Goal: Feedback & Contribution: Leave review/rating

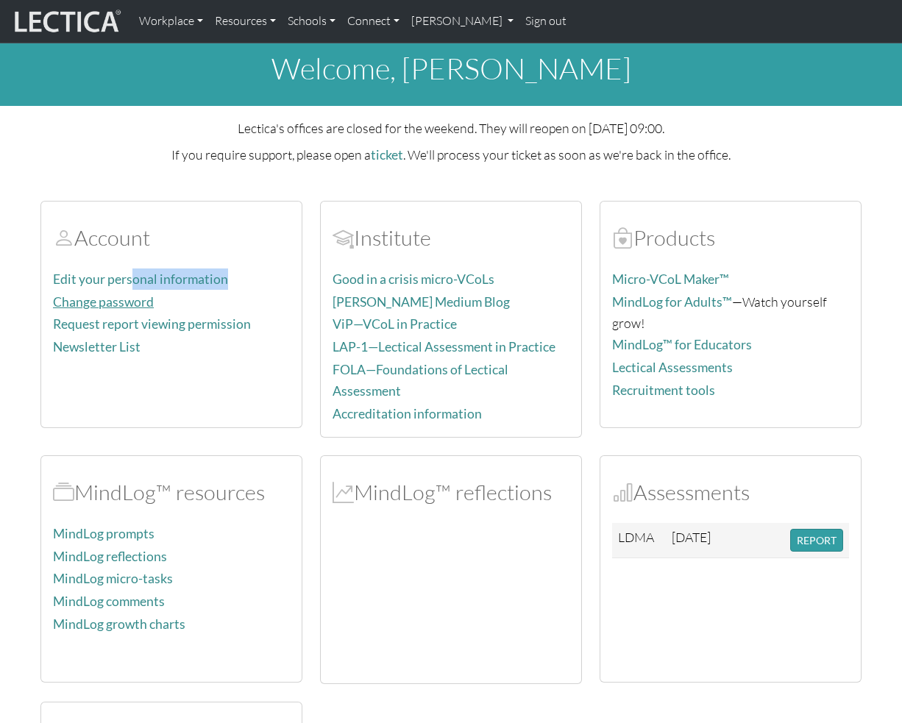
click at [134, 292] on div "Edit your personal information Change password Request report viewing permissio…" at bounding box center [171, 342] width 237 height 147
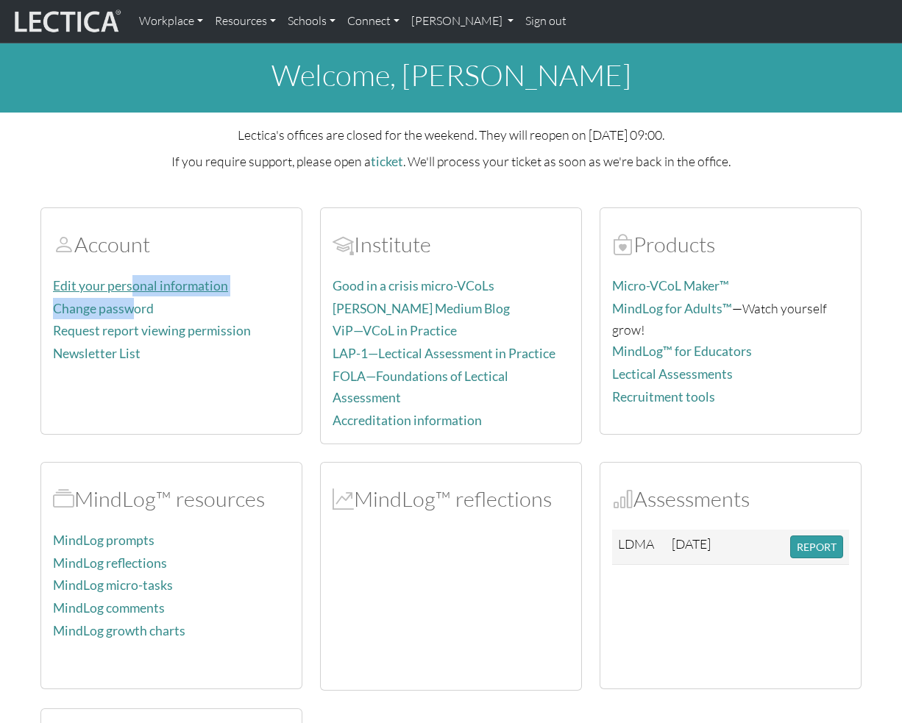
click at [136, 287] on link "Edit your personal information" at bounding box center [140, 285] width 175 height 15
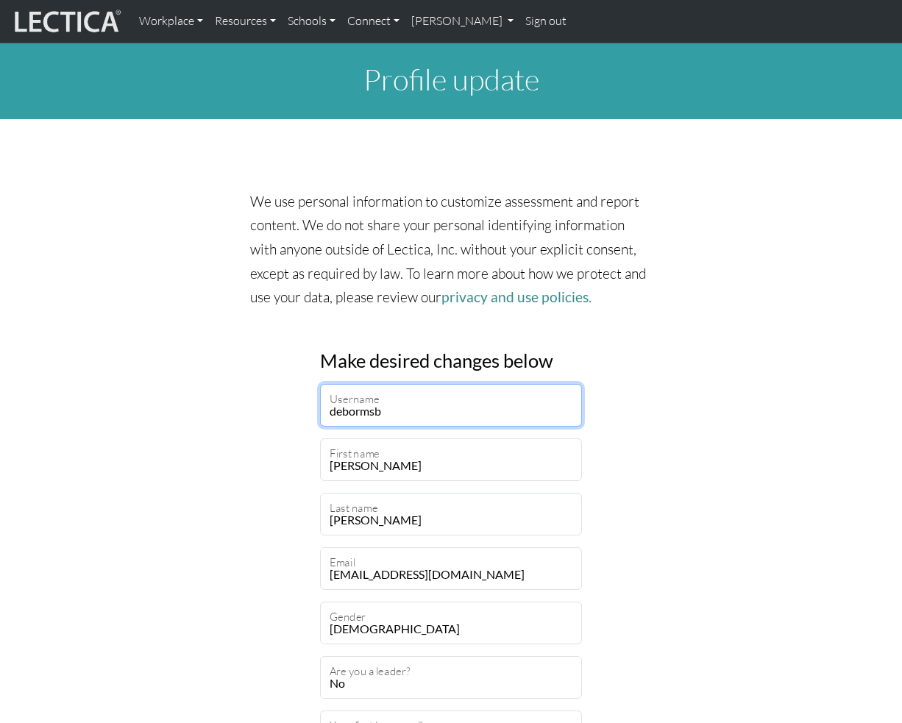
click at [414, 412] on input "debormsb" at bounding box center [451, 405] width 262 height 43
click at [413, 412] on input "debormsb" at bounding box center [451, 405] width 262 height 43
click at [459, 22] on link "[PERSON_NAME]" at bounding box center [462, 21] width 115 height 31
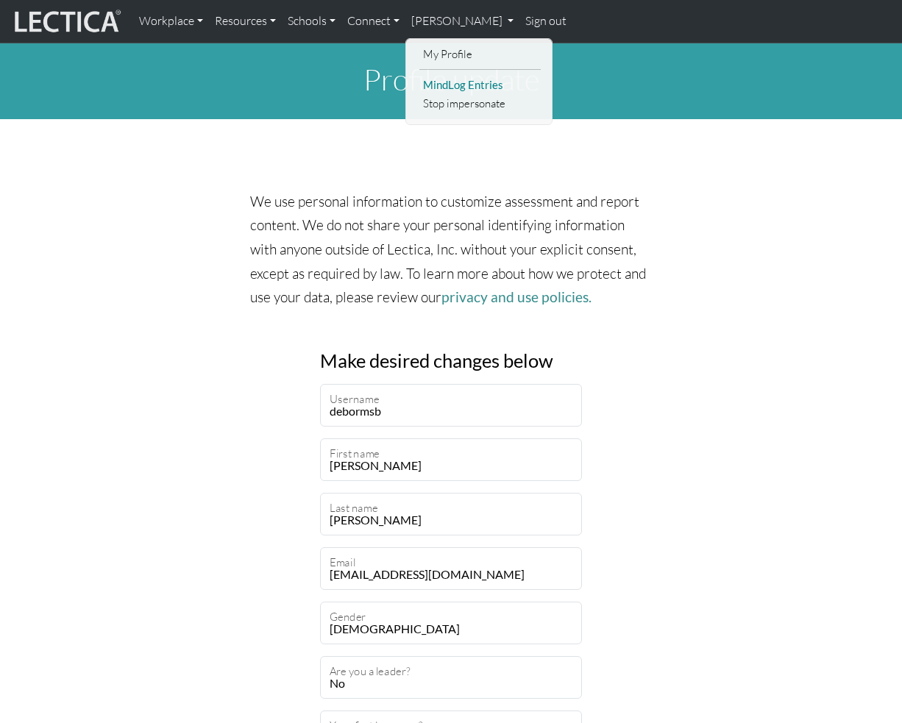
click at [461, 84] on link "MindLog Entries" at bounding box center [479, 85] width 121 height 18
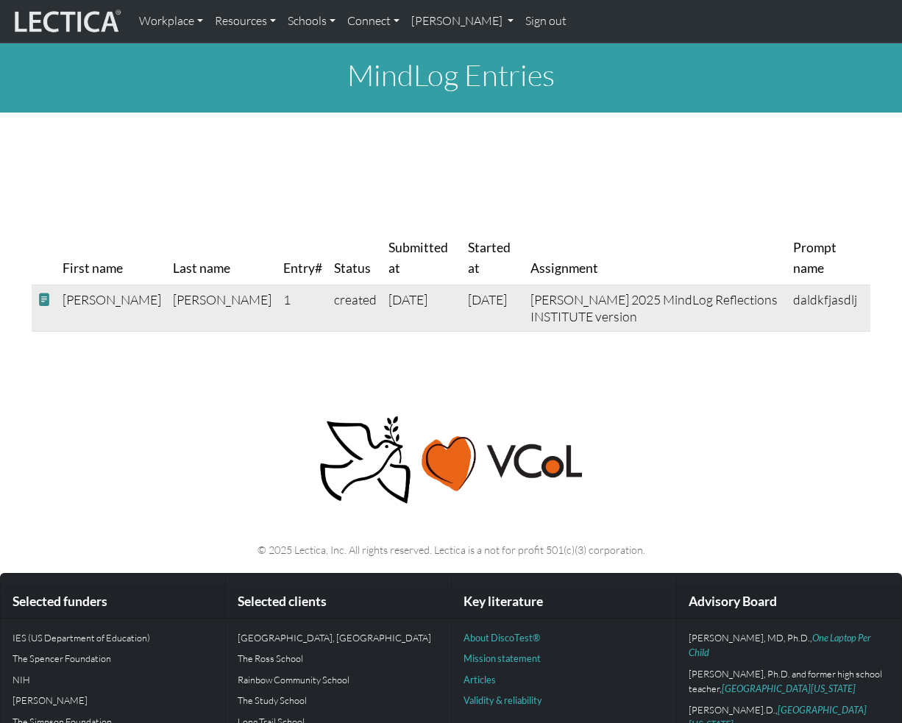
click at [42, 302] on span at bounding box center [44, 299] width 13 height 15
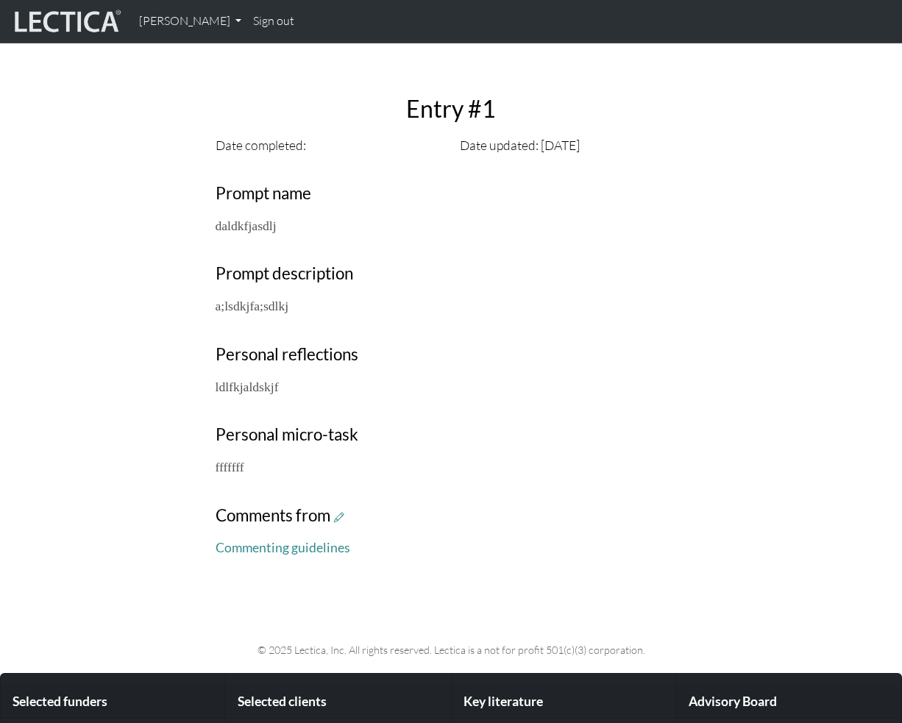
scroll to position [441, 0]
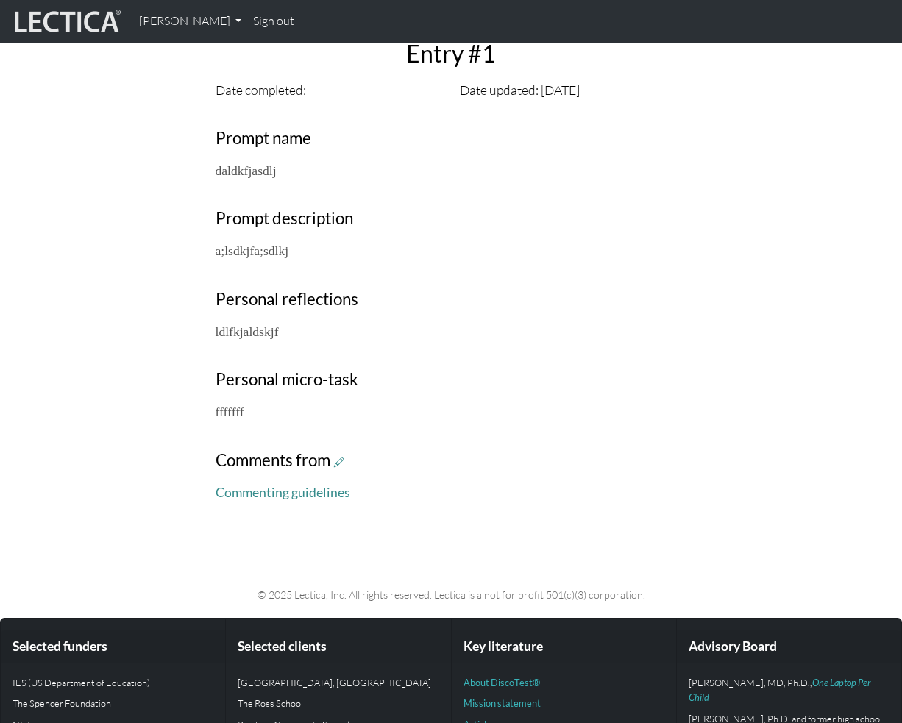
click at [347, 462] on h3 "Comments from" at bounding box center [452, 461] width 472 height 20
click at [344, 461] on icon at bounding box center [339, 462] width 10 height 13
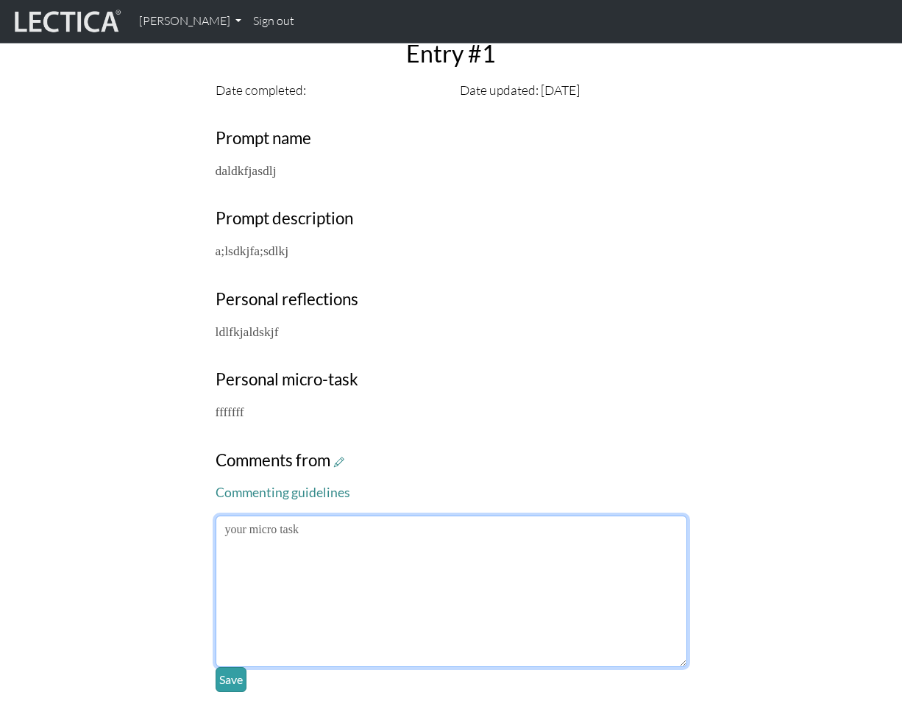
click at [472, 551] on textarea at bounding box center [452, 592] width 472 height 152
type textarea "this is my amazing comment for you baby"
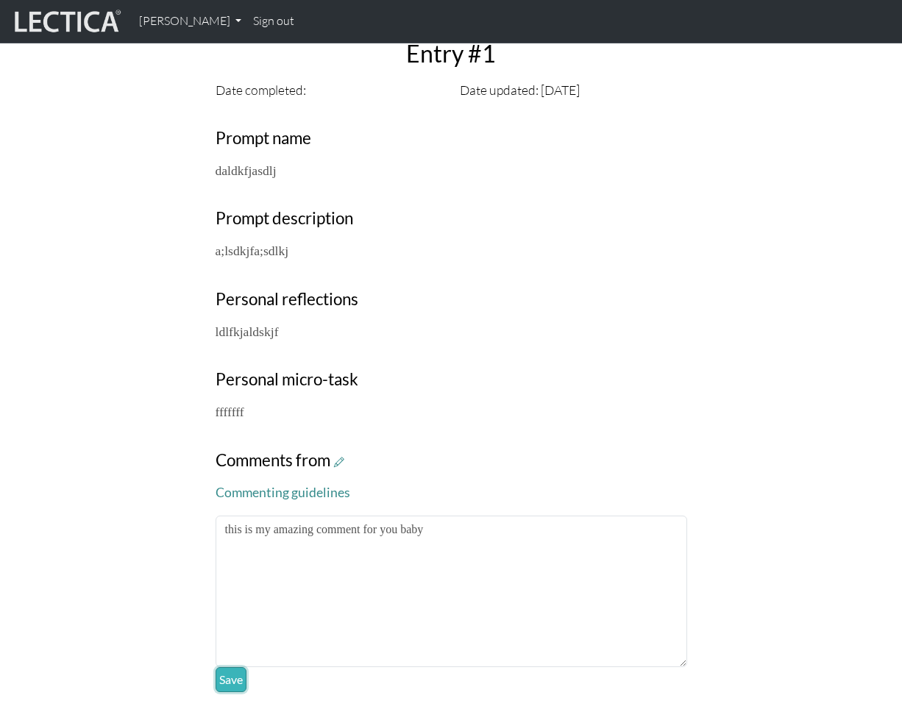
click at [227, 678] on button "Save" at bounding box center [231, 679] width 31 height 25
